Goal: Information Seeking & Learning: Learn about a topic

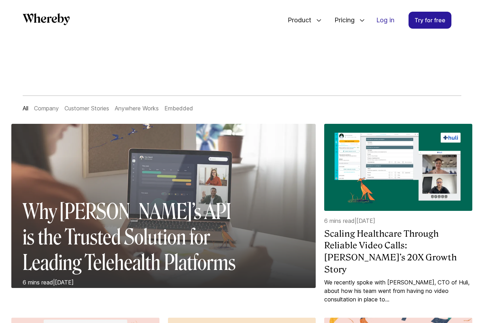
click at [249, 166] on div at bounding box center [163, 223] width 304 height 132
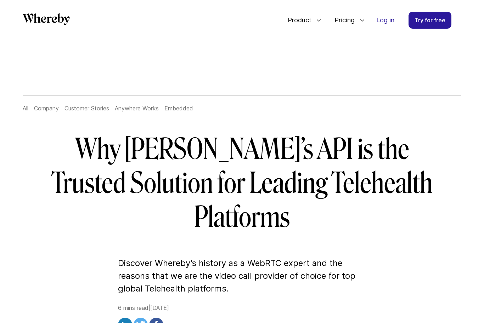
scroll to position [2, 0]
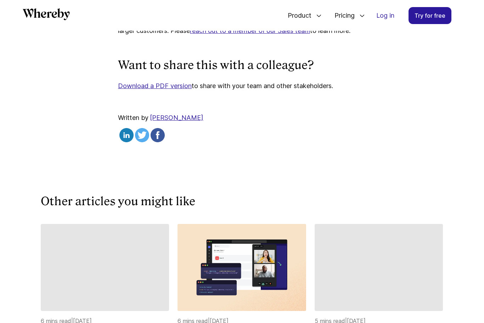
scroll to position [2863, 0]
